Goal: Task Accomplishment & Management: Use online tool/utility

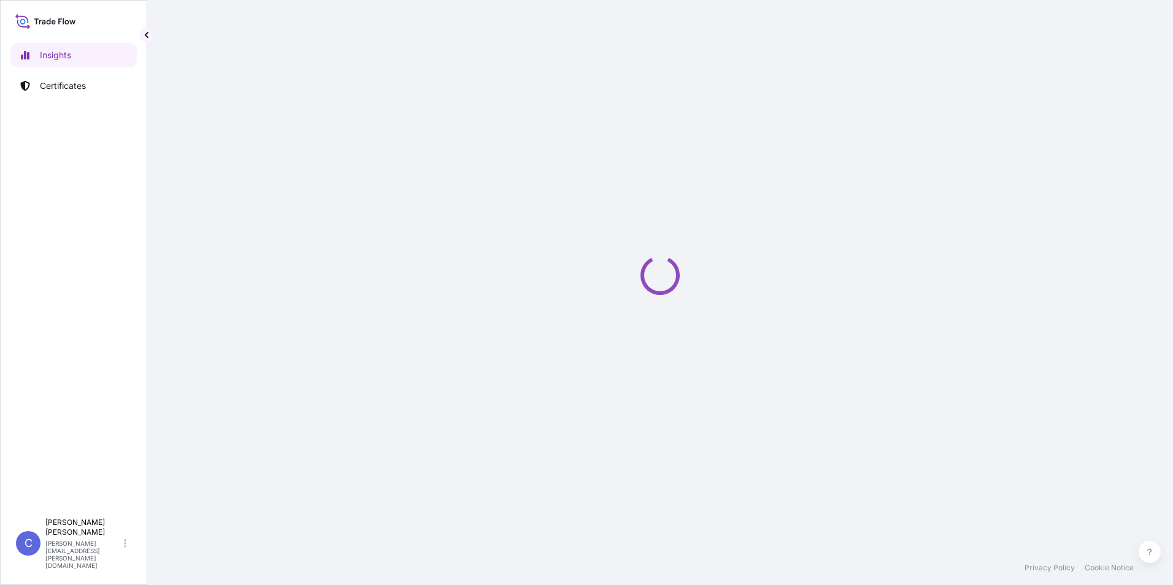
select select "2025"
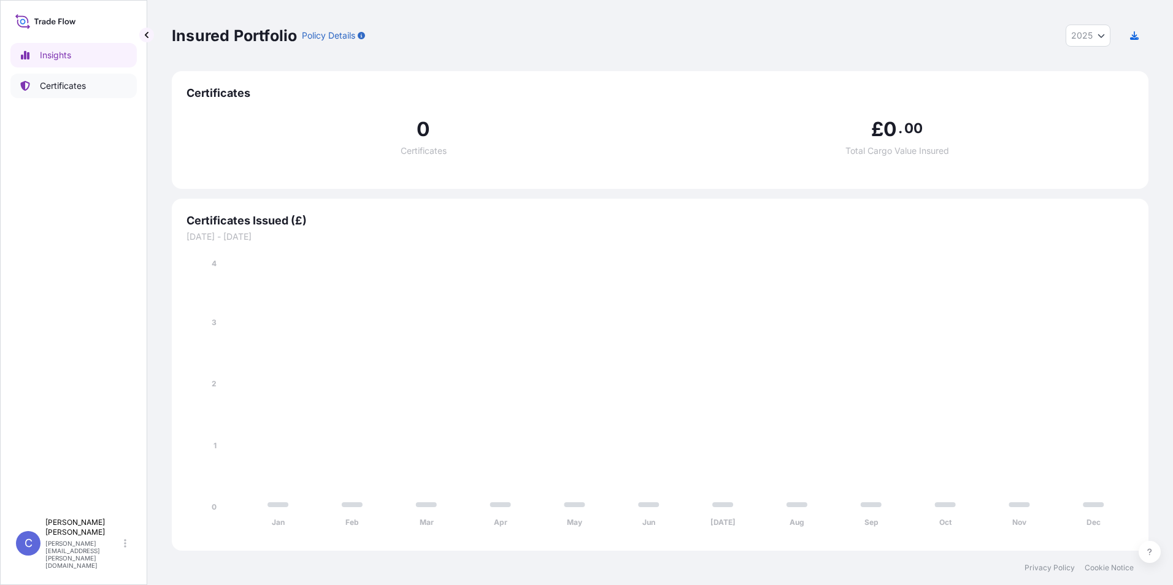
click at [70, 88] on p "Certificates" at bounding box center [63, 86] width 46 height 12
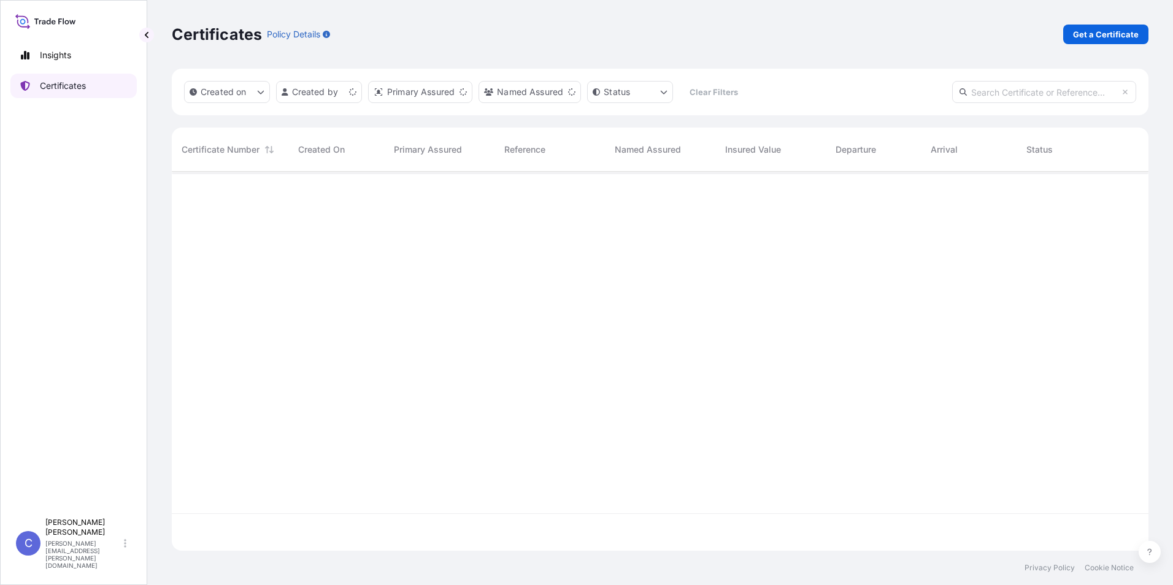
scroll to position [377, 968]
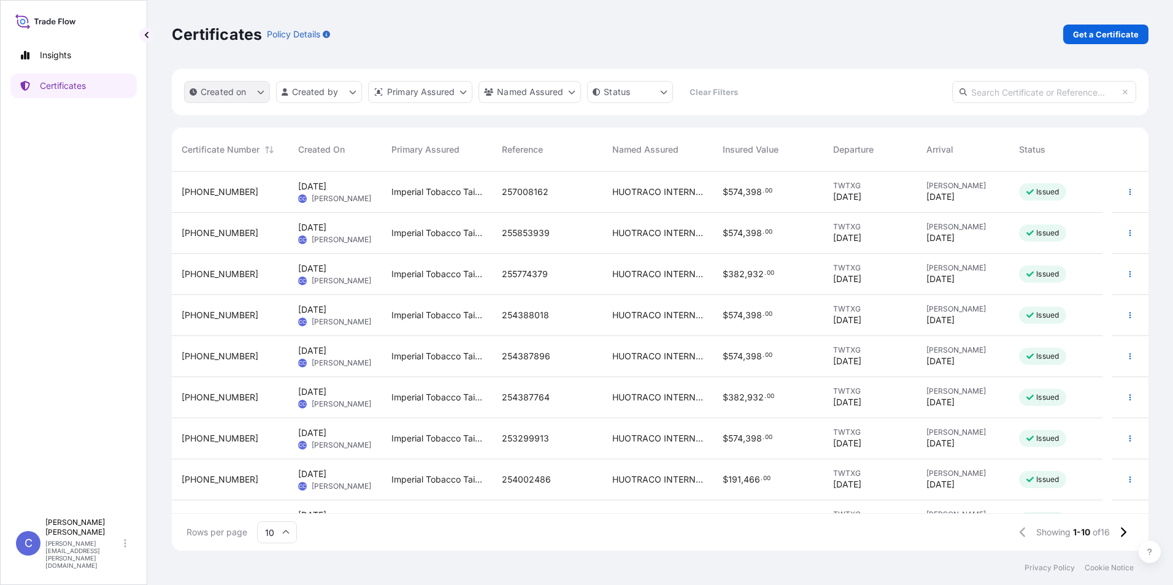
click at [222, 97] on p "Created on" at bounding box center [224, 92] width 46 height 12
click at [499, 36] on div "Certificates Policy Details Get a Certificate" at bounding box center [660, 35] width 977 height 20
click at [214, 190] on span "[PHONE_NUMBER]" at bounding box center [220, 192] width 77 height 12
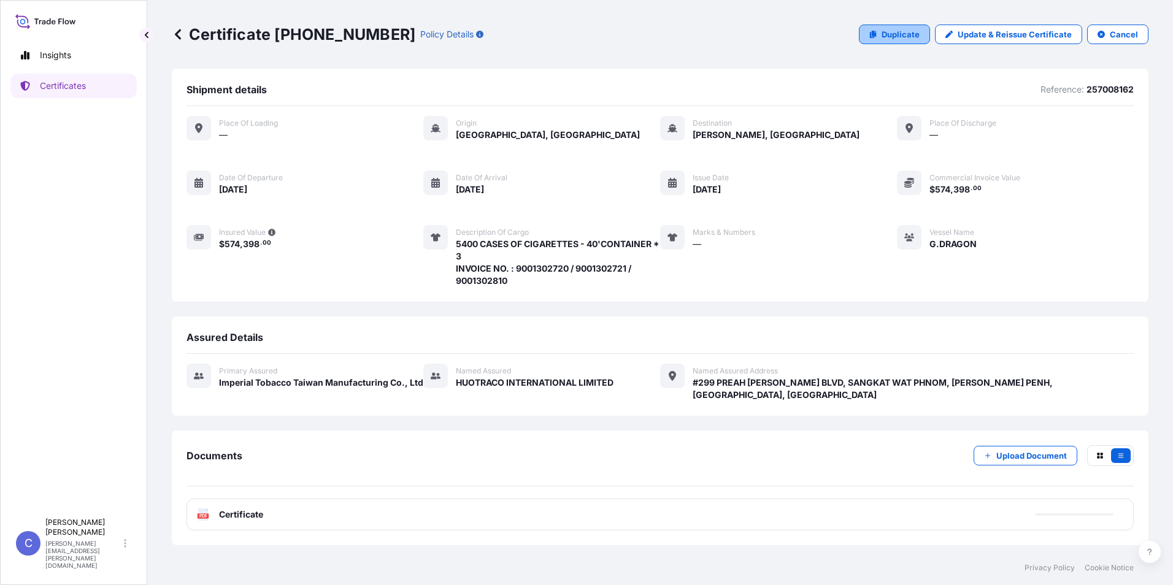
click at [902, 40] on link "Duplicate" at bounding box center [894, 35] width 71 height 20
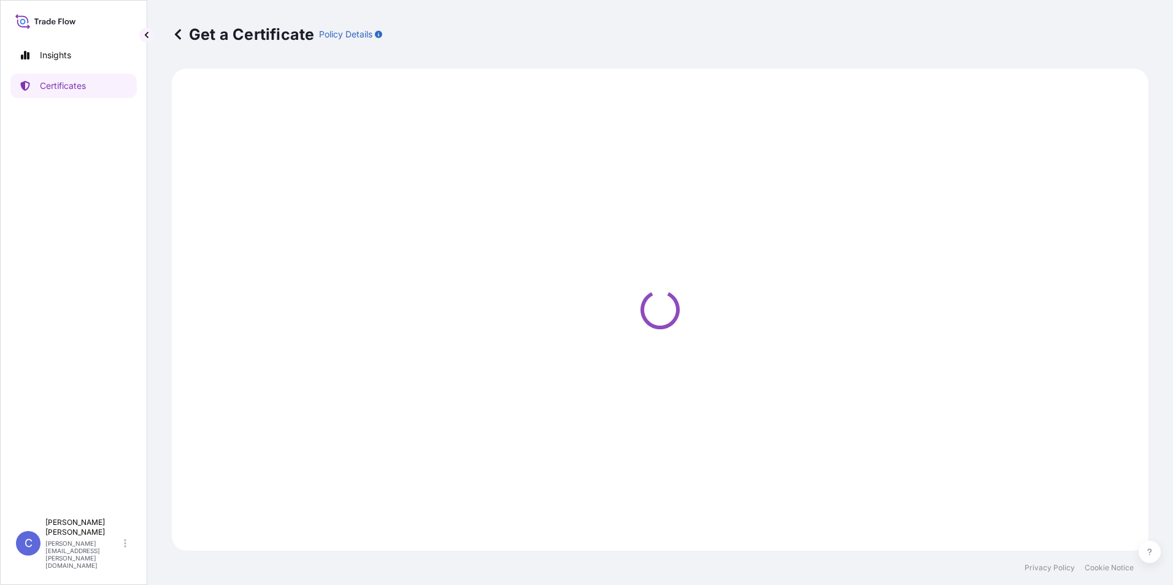
select select "Sea"
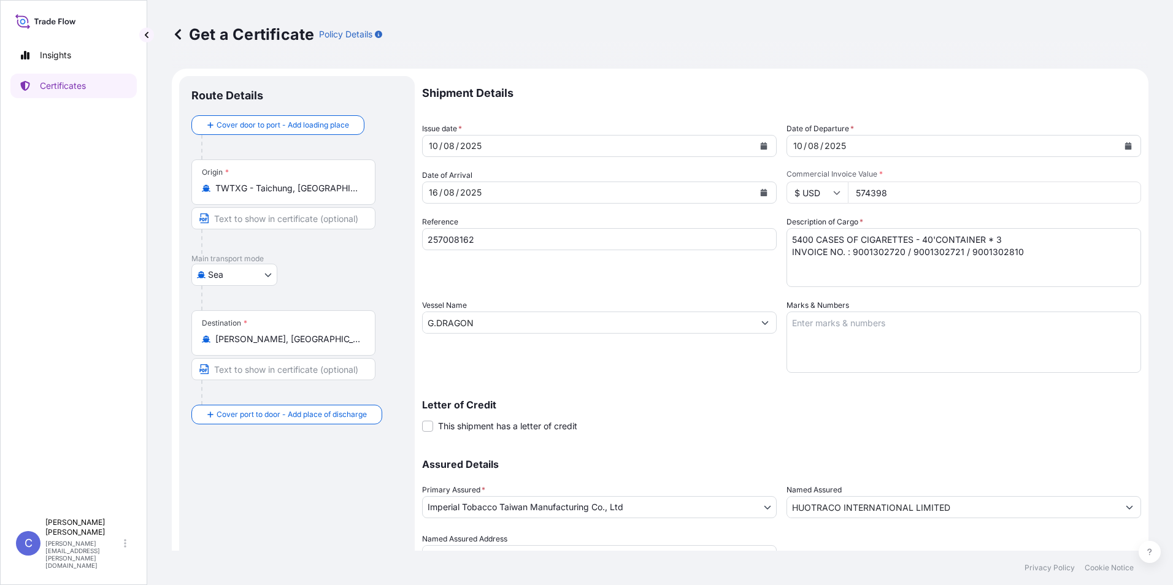
click at [761, 145] on icon "Calendar" at bounding box center [764, 145] width 7 height 7
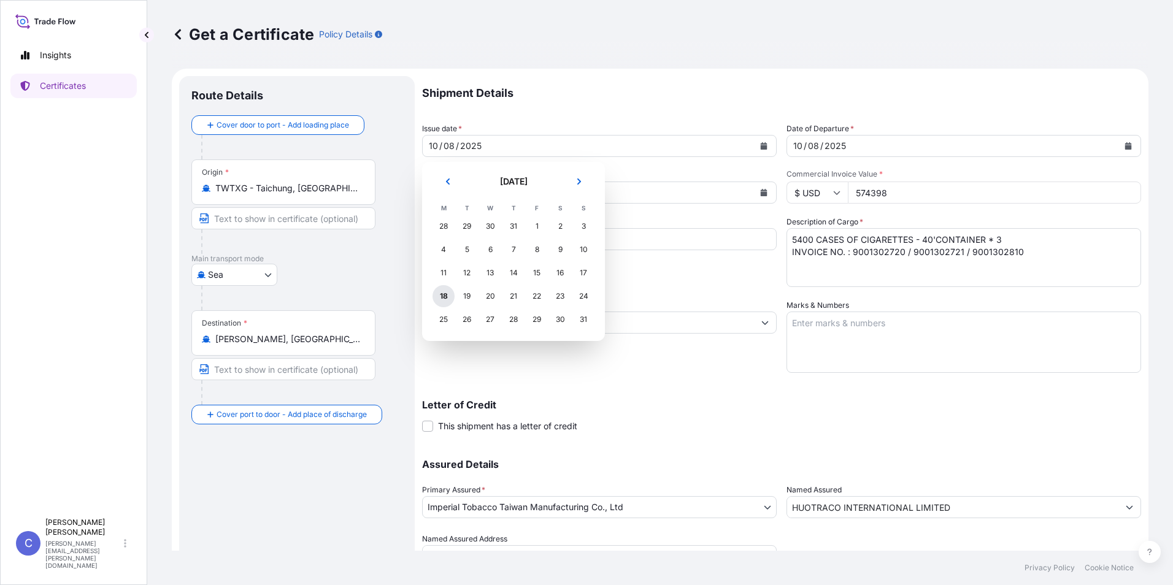
click at [447, 298] on div "18" at bounding box center [444, 296] width 22 height 22
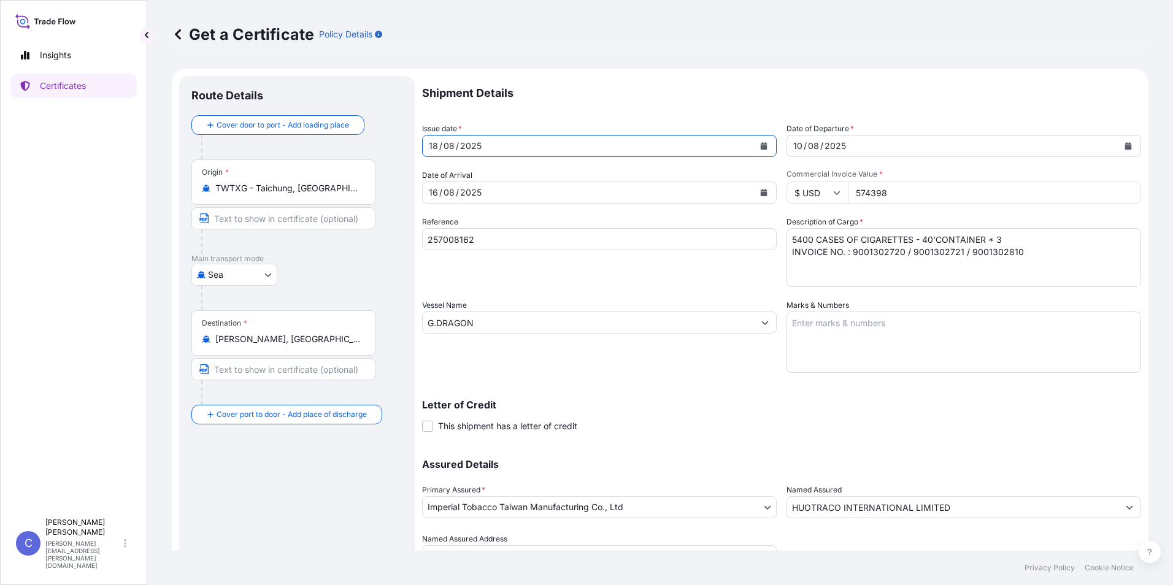
click at [765, 194] on button "Calendar" at bounding box center [764, 193] width 20 height 20
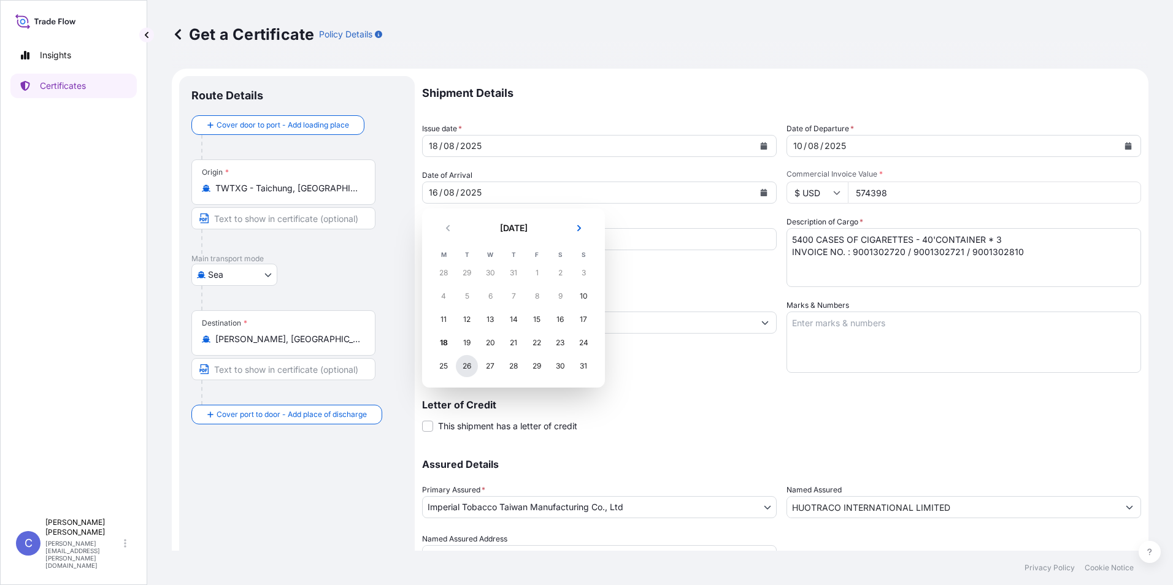
click at [460, 367] on div "26" at bounding box center [467, 366] width 22 height 22
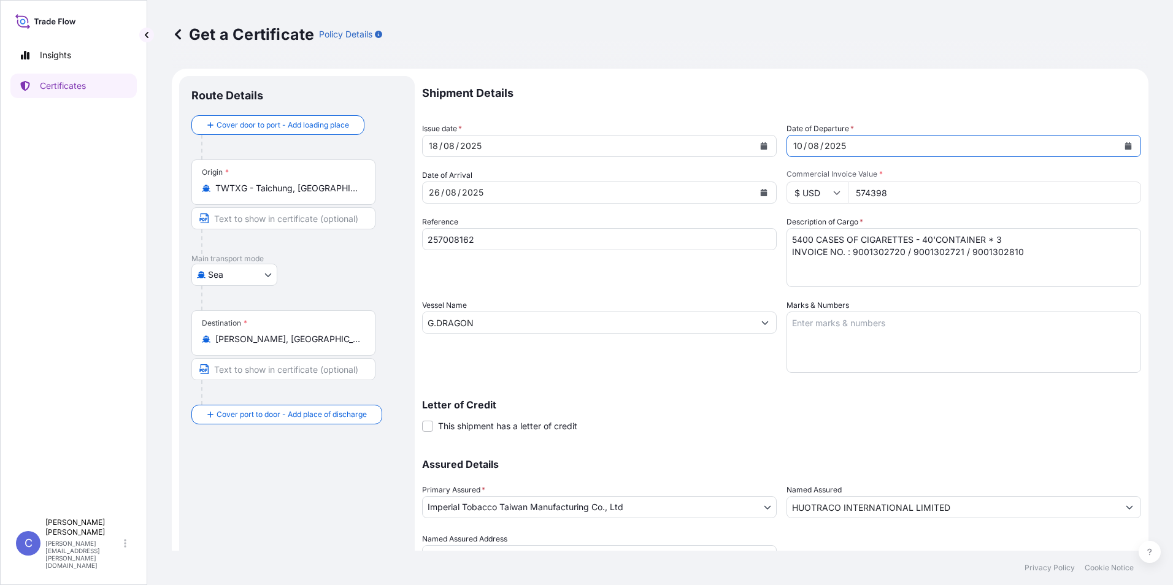
click at [1125, 142] on icon "Calendar" at bounding box center [1128, 145] width 7 height 7
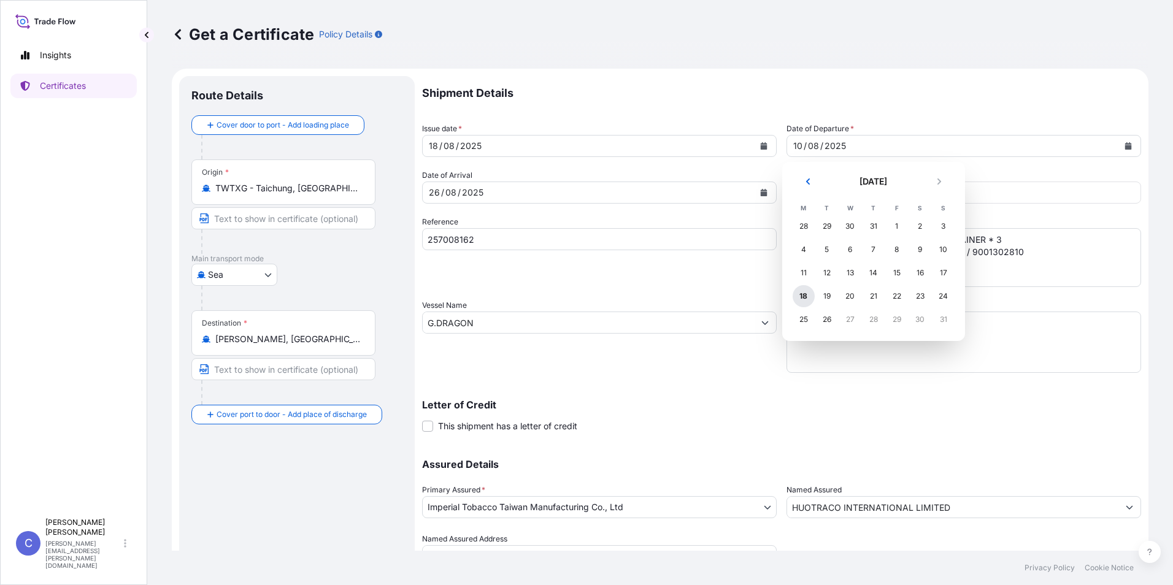
click at [808, 298] on div "18" at bounding box center [804, 296] width 22 height 22
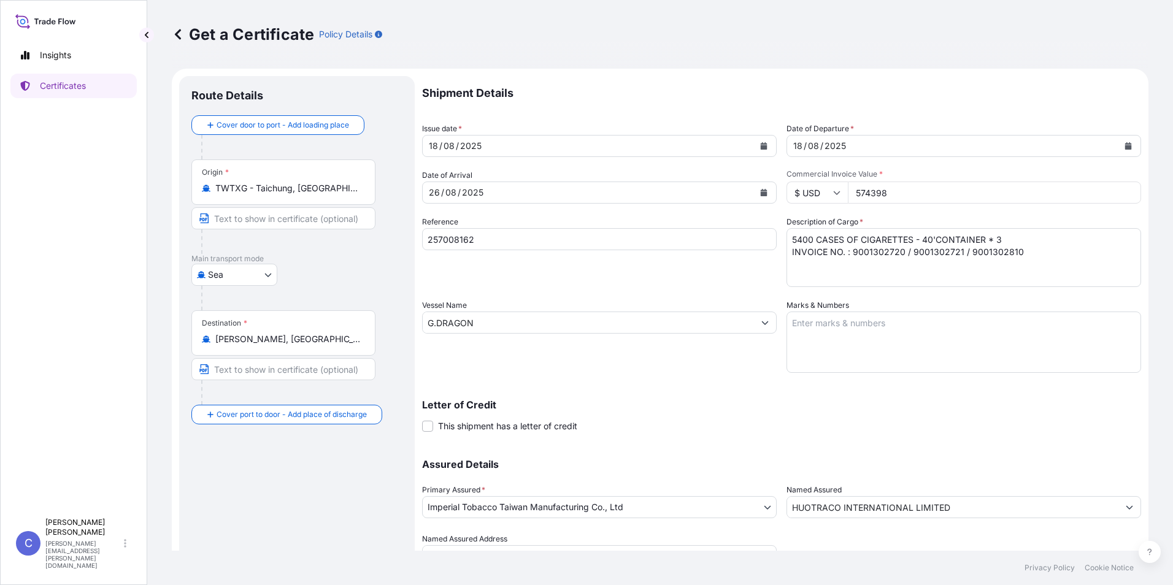
drag, startPoint x: 892, startPoint y: 198, endPoint x: 742, endPoint y: 174, distance: 152.2
click at [742, 174] on div "Shipment Details Issue date * [DATE] Date of Departure * [DATE] Date of Arrival…" at bounding box center [781, 321] width 719 height 491
click at [1044, 280] on textarea "5400 CASES OF CIGARETTES - 40'CONTAINER * 3 INVOICE NO. : 9001302720 / 90013027…" at bounding box center [964, 257] width 355 height 59
drag, startPoint x: 1027, startPoint y: 256, endPoint x: 1006, endPoint y: 248, distance: 23.1
click at [1006, 248] on textarea "5400 CASES OF CIGARETTES - 40'CONTAINER * 3 INVOICE NO. : 9001302720 / 90013027…" at bounding box center [964, 257] width 355 height 59
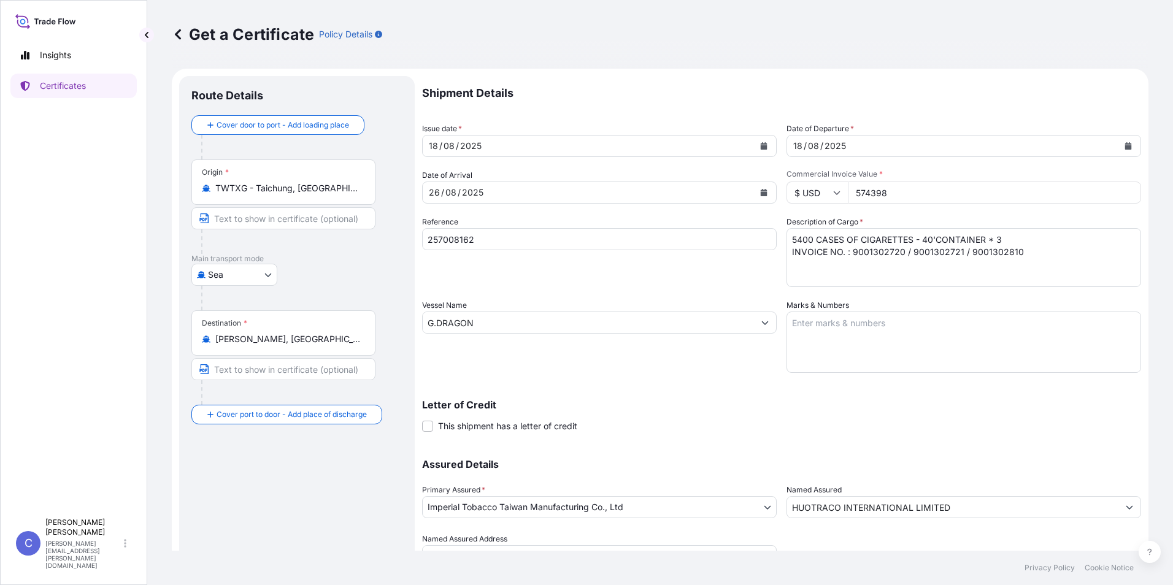
click at [899, 198] on input "574398" at bounding box center [994, 193] width 293 height 22
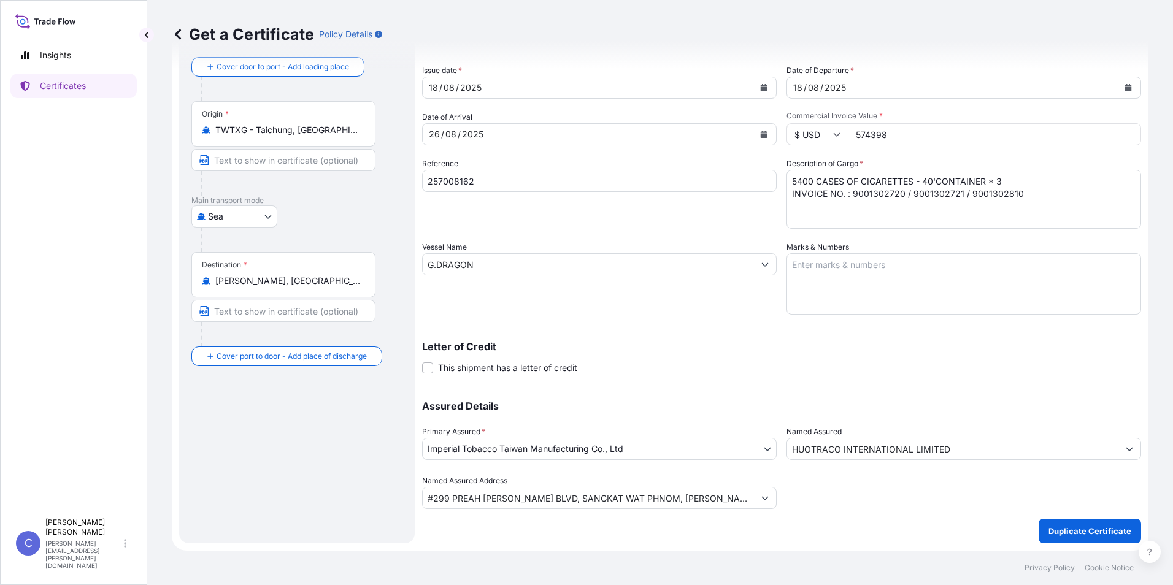
click at [857, 137] on input "574398" at bounding box center [994, 134] width 293 height 22
type input "191466"
click at [1000, 183] on textarea "5400 CASES OF CIGARETTES - 40'CONTAINER * 3 INVOICE NO. : 9001302720 / 90013027…" at bounding box center [964, 199] width 355 height 59
drag, startPoint x: 809, startPoint y: 177, endPoint x: 761, endPoint y: 168, distance: 48.7
click at [761, 168] on div "Shipment Details Issue date * [DATE] Date of Departure * [DATE] Date of Arrival…" at bounding box center [781, 263] width 719 height 491
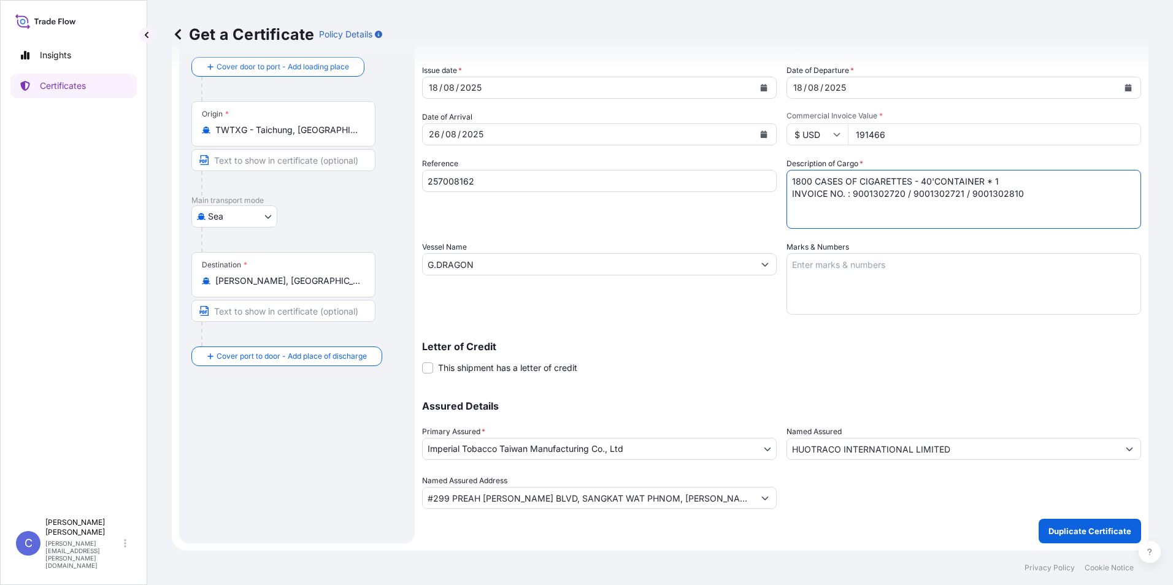
drag, startPoint x: 1066, startPoint y: 209, endPoint x: 859, endPoint y: 204, distance: 207.4
click at [859, 204] on textarea "5400 CASES OF CIGARETTES - 40'CONTAINER * 3 INVOICE NO. : 9001302720 / 90013027…" at bounding box center [964, 199] width 355 height 59
type textarea "1800 CASES OF CIGARETTES - 40'CONTAINER * 1 INVOICE NO. : 9001303156"
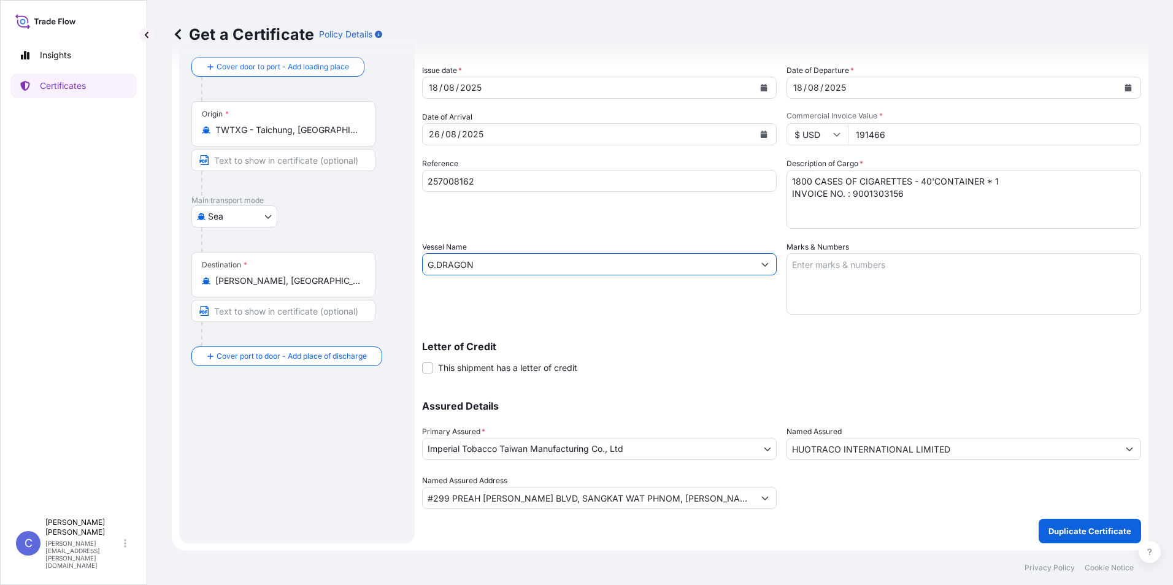
click at [579, 260] on input "G.DRAGON" at bounding box center [588, 264] width 331 height 22
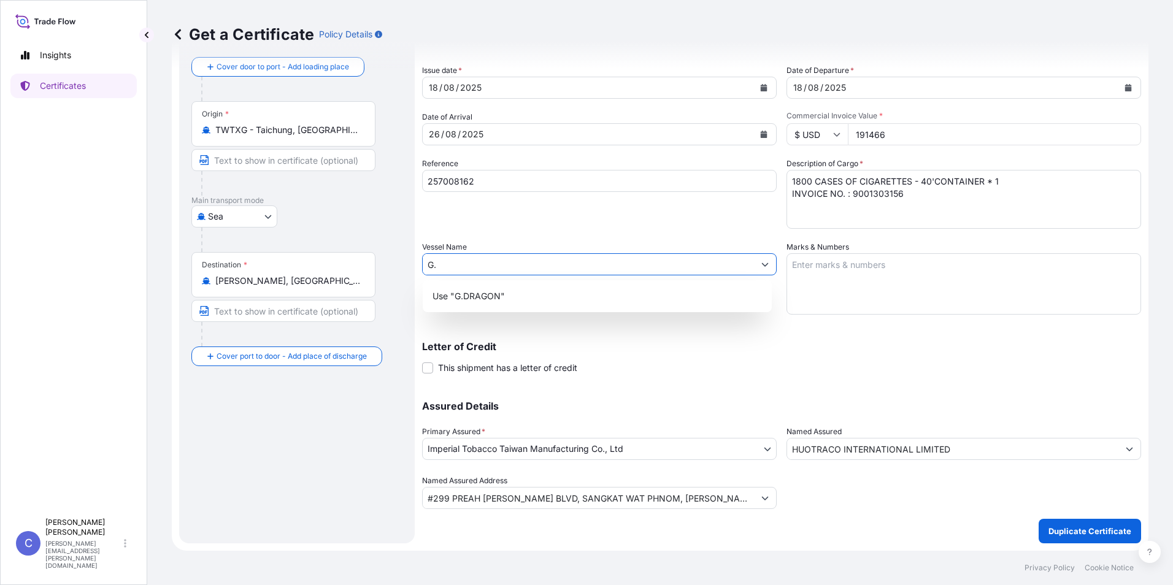
type input "G"
type input "s"
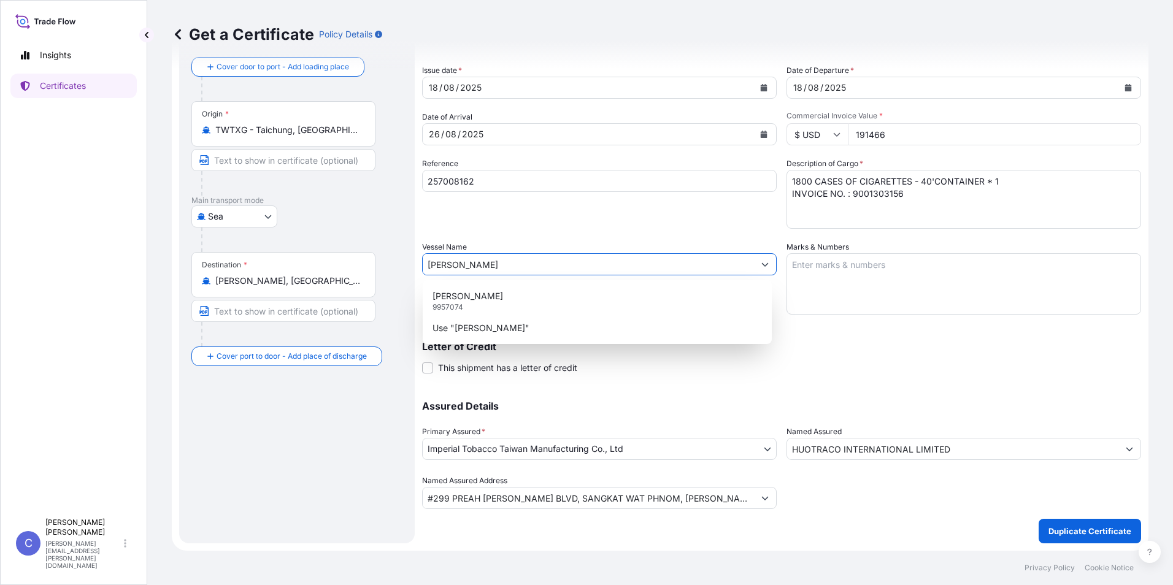
type input "[PERSON_NAME]"
click at [906, 376] on div "Shipment Details Issue date * [DATE] Date of Departure * [DATE] Date of Arrival…" at bounding box center [781, 263] width 719 height 491
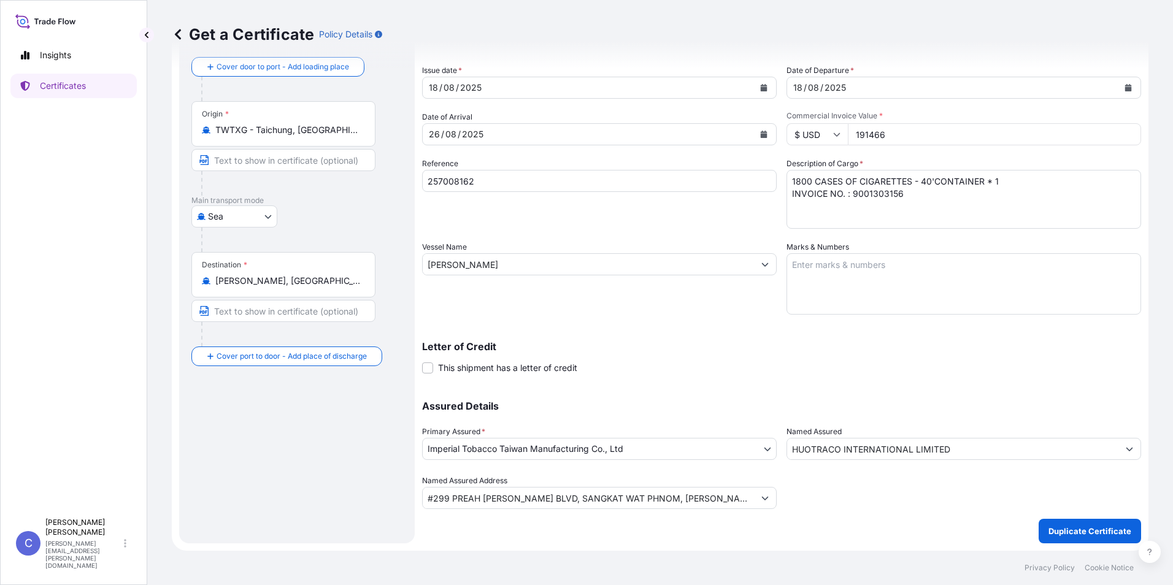
click at [522, 187] on input "257008162" at bounding box center [599, 181] width 355 height 22
type input "257761800"
click at [1088, 524] on button "Duplicate Certificate" at bounding box center [1090, 531] width 102 height 25
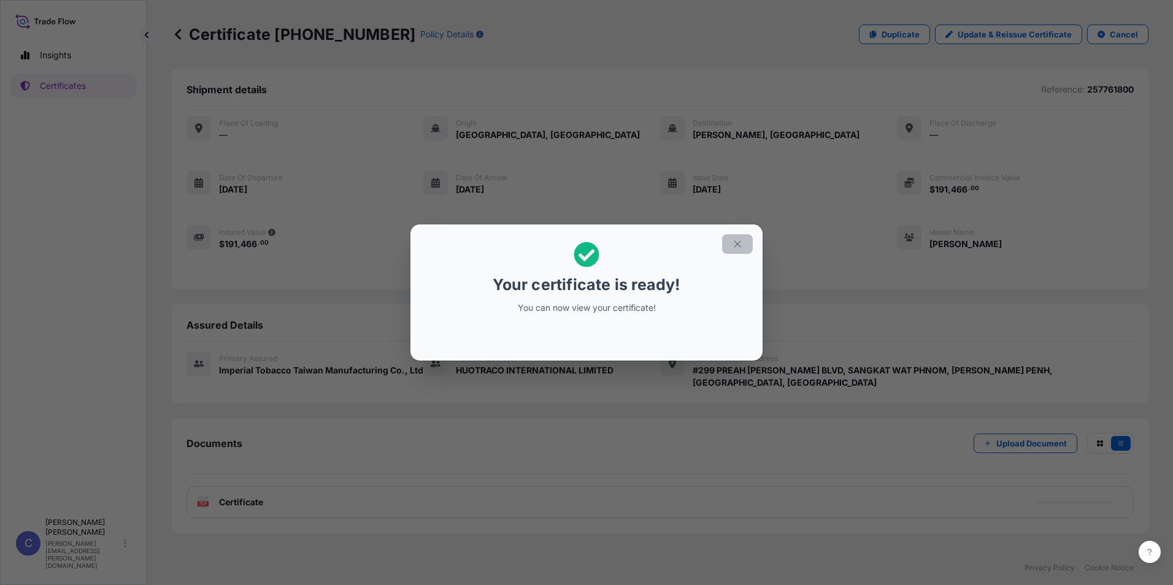
click at [739, 244] on icon "button" at bounding box center [737, 244] width 11 height 11
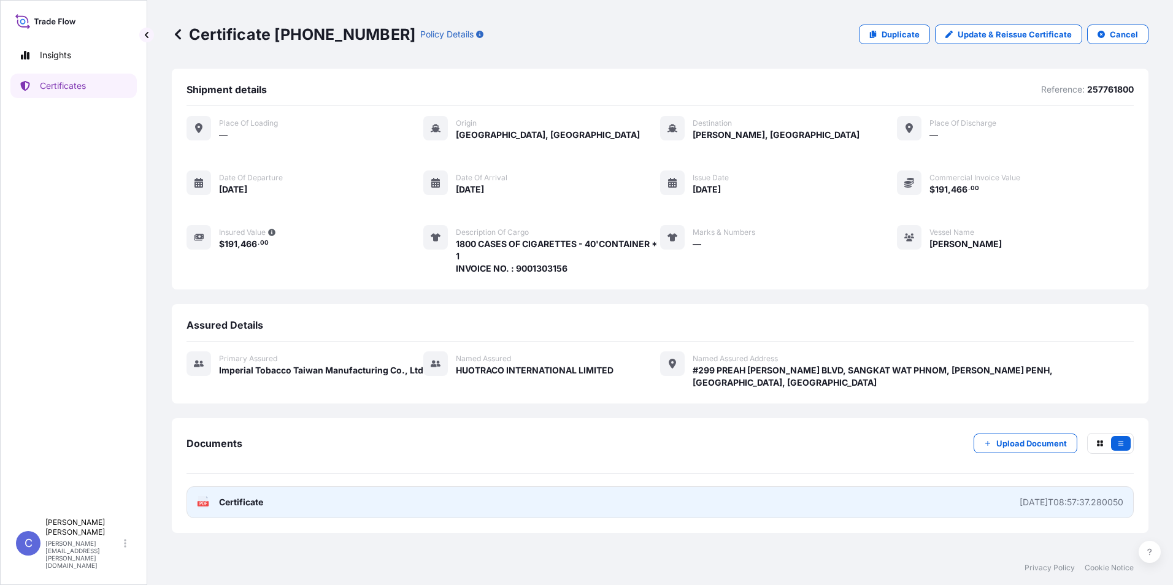
click at [227, 496] on span "Certificate" at bounding box center [241, 502] width 44 height 12
